Goal: Find specific page/section: Find specific page/section

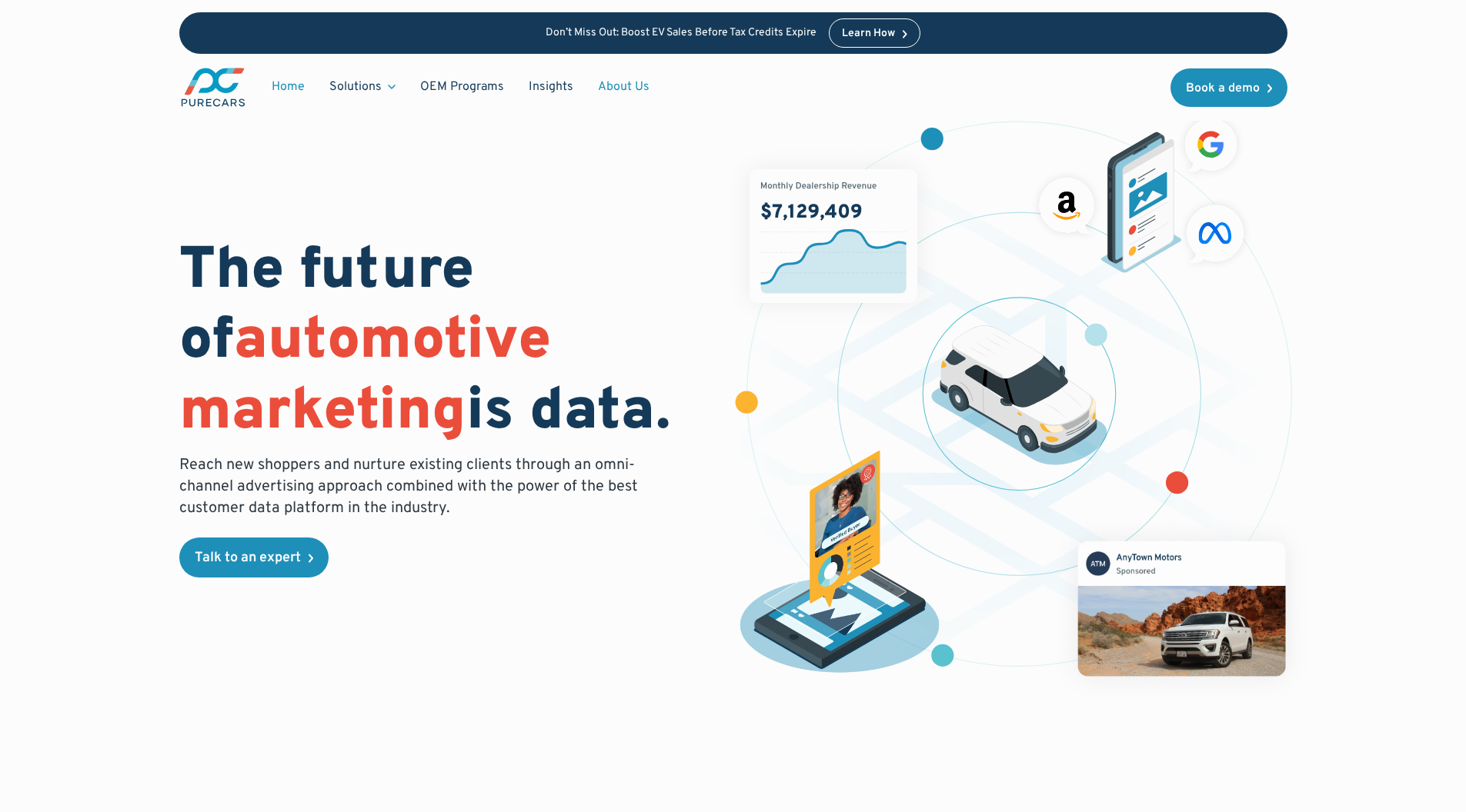
click at [613, 90] on link "About Us" at bounding box center [623, 86] width 76 height 29
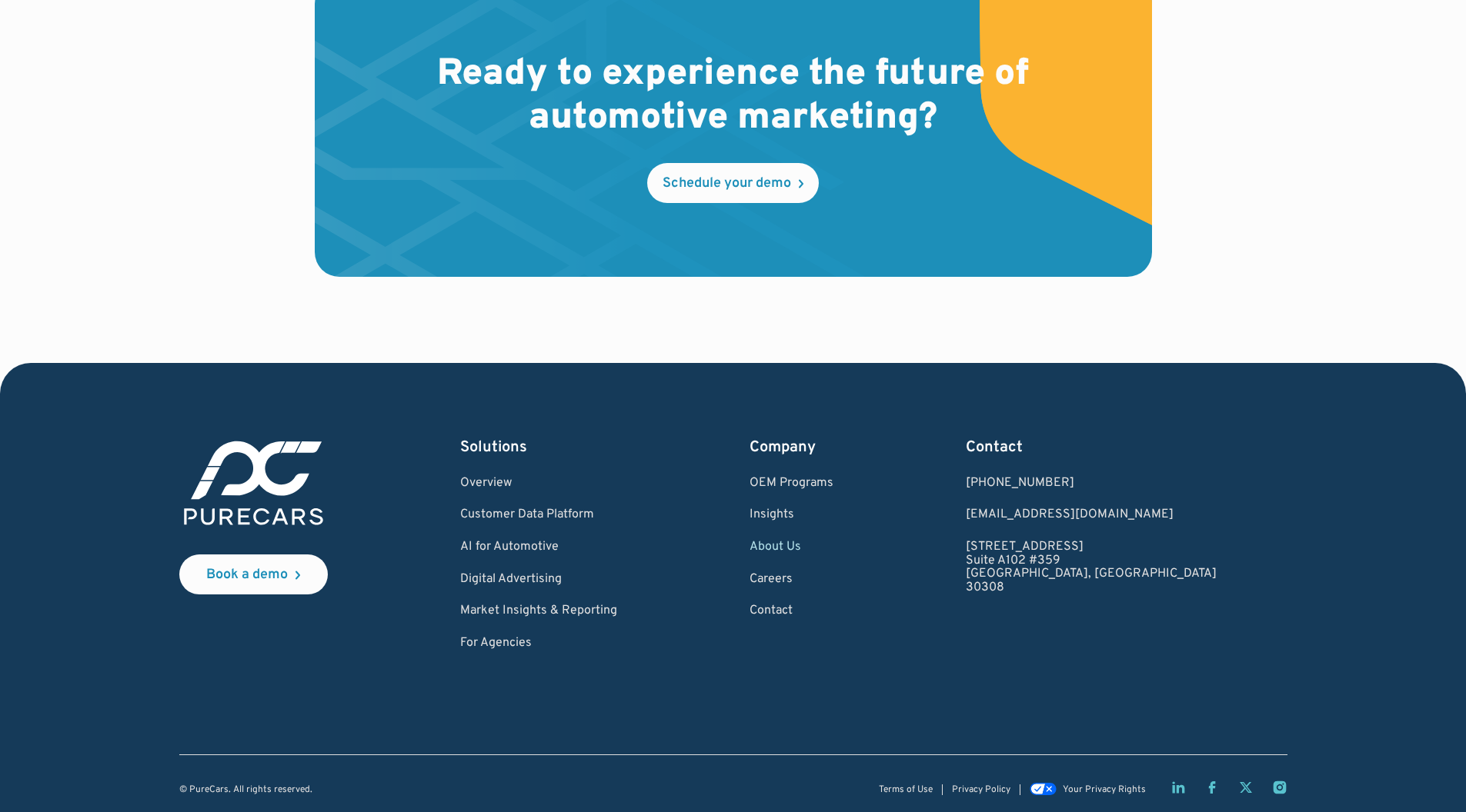
scroll to position [4431, 0]
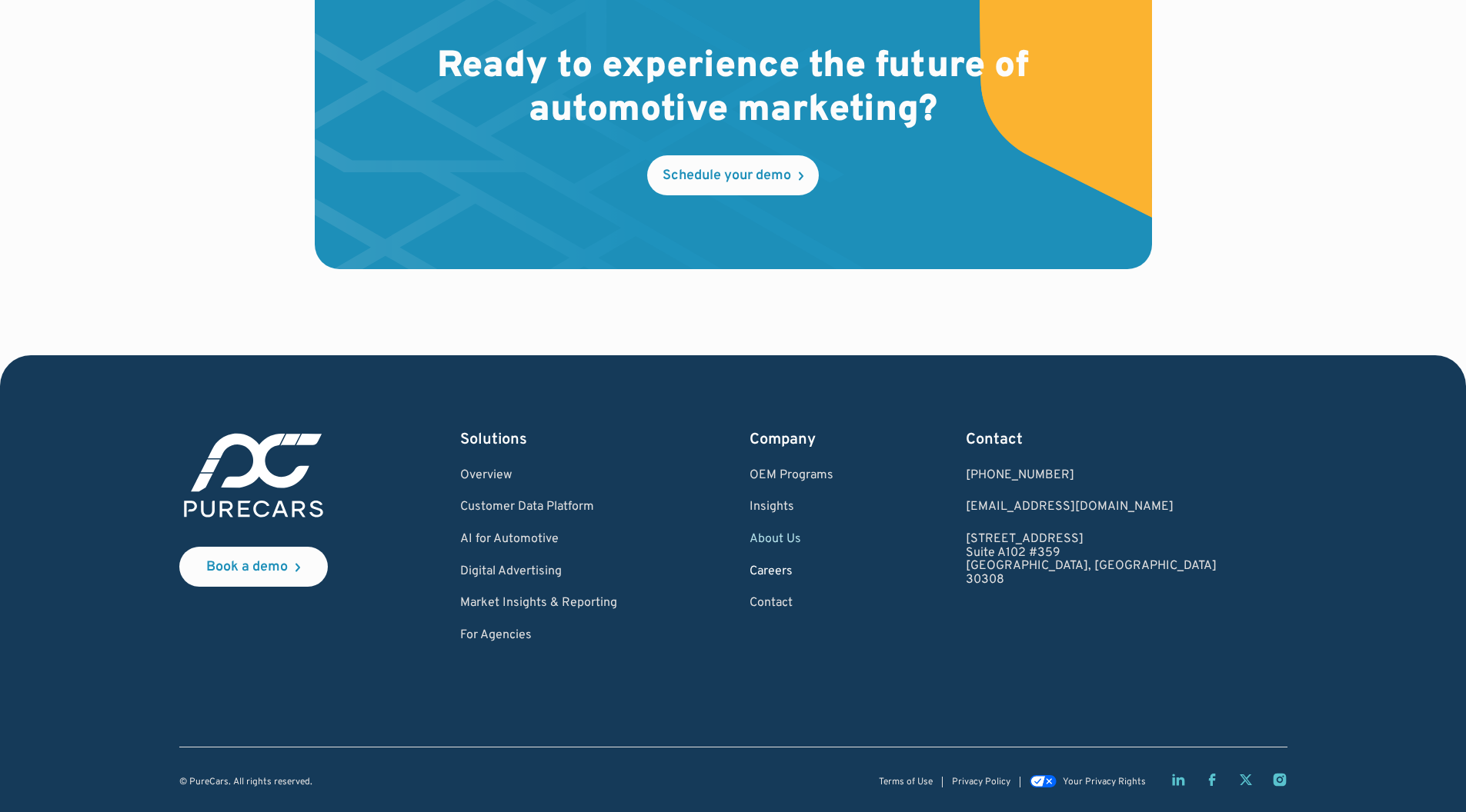
click at [828, 565] on link "Careers" at bounding box center [791, 572] width 84 height 13
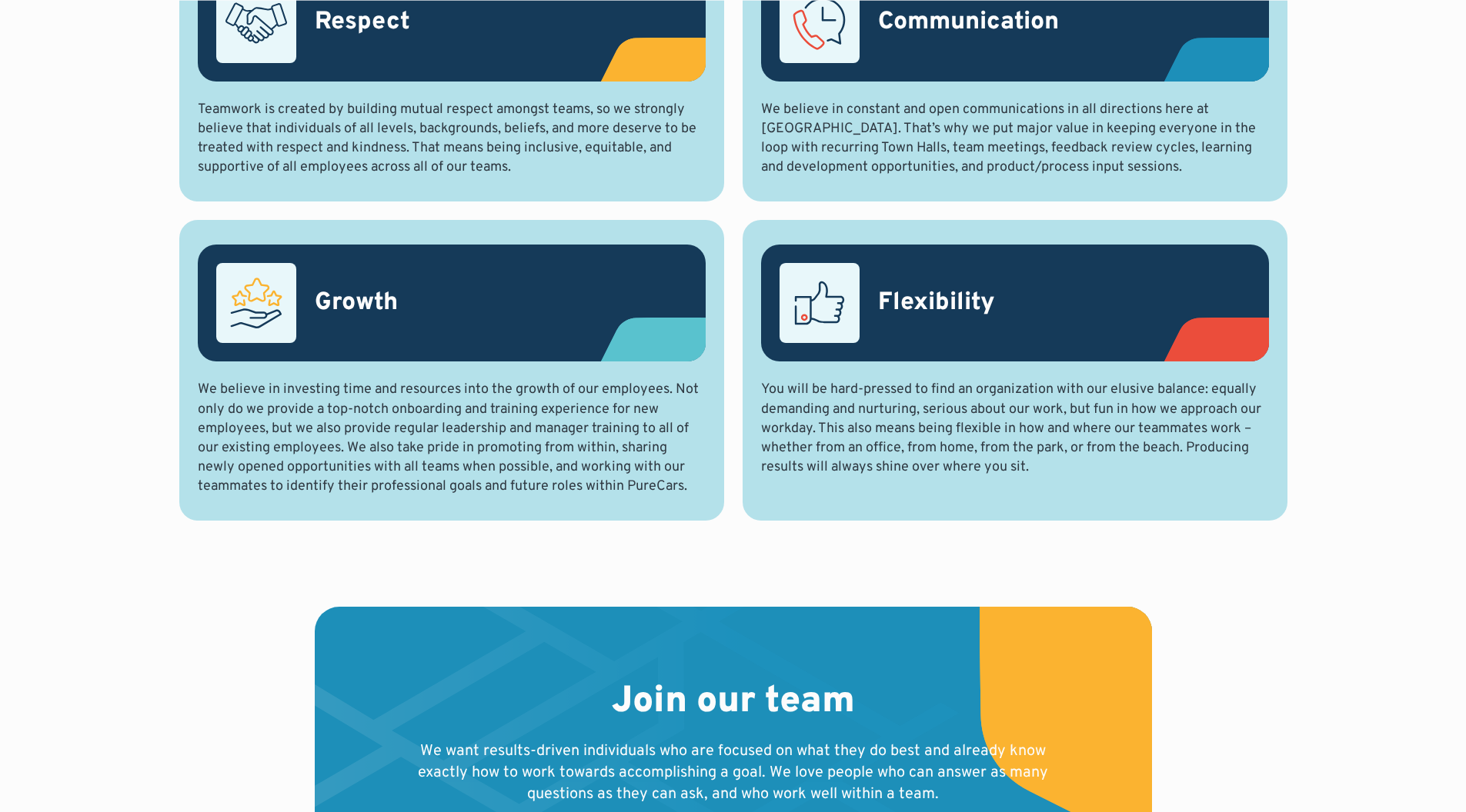
scroll to position [1692, 0]
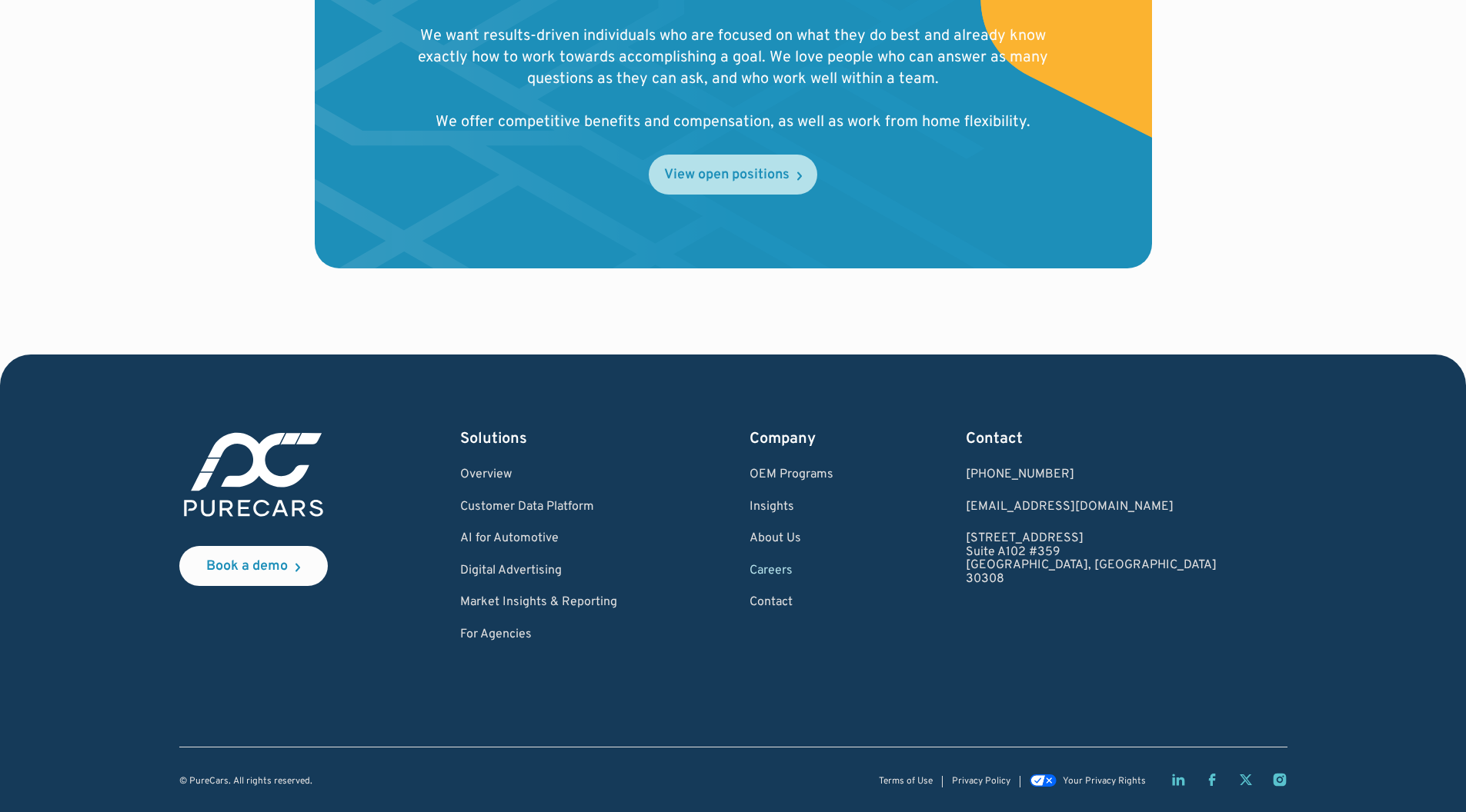
click at [733, 173] on div "View open positions" at bounding box center [727, 176] width 126 height 13
